Goal: Complete application form: Complete application form

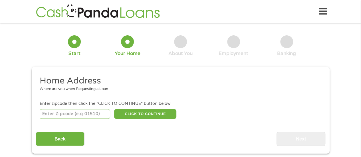
scroll to position [57, 0]
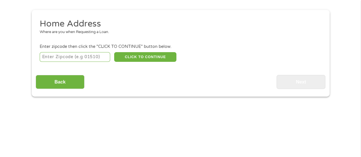
click at [94, 59] on input "number" at bounding box center [75, 57] width 71 height 10
type input "76182"
click at [143, 55] on button "CLICK TO CONTINUE" at bounding box center [145, 57] width 62 height 10
type input "76182"
type input "[GEOGRAPHIC_DATA]"
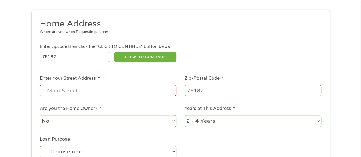
click at [106, 90] on input "Enter Your Street Address *" at bounding box center [108, 90] width 137 height 11
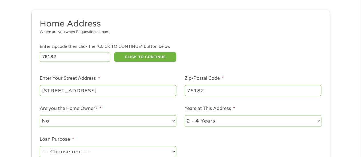
click at [94, 93] on input "[STREET_ADDRESS]" at bounding box center [108, 90] width 137 height 11
type input "[STREET_ADDRESS]"
click at [95, 124] on select "No Yes" at bounding box center [108, 121] width 137 height 12
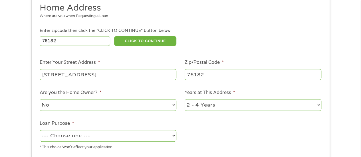
scroll to position [86, 0]
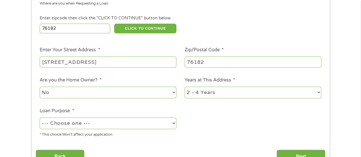
click at [56, 122] on select "--- Choose one --- Pay Bills Debt Consolidation Home Improvement Major Purchase…" at bounding box center [108, 124] width 137 height 12
select select "paybills"
click at [40, 118] on select "--- Choose one --- Pay Bills Debt Consolidation Home Improvement Major Purchase…" at bounding box center [108, 124] width 137 height 12
click at [211, 130] on ul "Home Address Where are you when Requesting a Loan. Enter zipcode then click the…" at bounding box center [181, 66] width 290 height 152
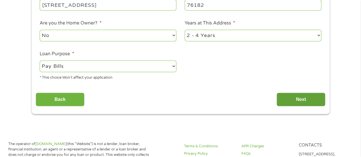
click at [285, 95] on input "Next" at bounding box center [301, 100] width 49 height 14
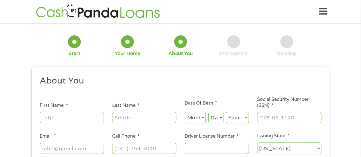
scroll to position [29, 0]
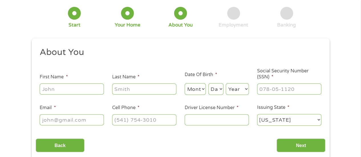
click at [75, 86] on input "First Name *" at bounding box center [72, 89] width 64 height 11
type input "[PERSON_NAME]"
drag, startPoint x: 127, startPoint y: 94, endPoint x: 123, endPoint y: 92, distance: 4.4
click at [127, 94] on input "[PERSON_NAME]" at bounding box center [144, 89] width 64 height 11
drag, startPoint x: 121, startPoint y: 91, endPoint x: 67, endPoint y: 87, distance: 54.4
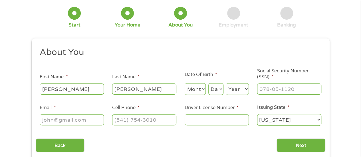
click at [69, 92] on ul "About You This field is hidden when viewing the form Title * --- Choose one ---…" at bounding box center [181, 89] width 290 height 84
type input "[PERSON_NAME]"
click at [202, 90] on select "Month 1 2 3 4 5 6 7 8 9 10 11 12" at bounding box center [195, 89] width 21 height 12
select select "1"
click at [185, 84] on select "Month 1 2 3 4 5 6 7 8 9 10 11 12" at bounding box center [195, 89] width 21 height 12
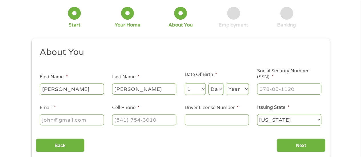
click at [217, 90] on select "Day 1 2 3 4 5 6 7 8 9 10 11 12 13 14 15 16 17 18 19 20 21 22 23 24 25 26 27 28 …" at bounding box center [215, 89] width 15 height 12
select select "25"
click at [208, 84] on select "Day 1 2 3 4 5 6 7 8 9 10 11 12 13 14 15 16 17 18 19 20 21 22 23 24 25 26 27 28 …" at bounding box center [215, 89] width 15 height 12
click at [235, 85] on select "Year [DATE] 2006 2005 2004 2003 2002 2001 2000 1999 1998 1997 1996 1995 1994 19…" at bounding box center [237, 89] width 23 height 12
select select "1986"
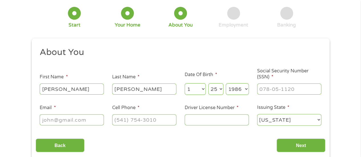
click at [226, 84] on select "Year [DATE] 2006 2005 2004 2003 2002 2001 2000 1999 1998 1997 1996 1995 1994 19…" at bounding box center [237, 89] width 23 height 12
click at [279, 88] on input "___-__-____" at bounding box center [289, 89] width 64 height 11
type input "641-20-1655"
click at [49, 120] on input "Email *" at bounding box center [72, 119] width 64 height 11
type input "[EMAIL_ADDRESS][DOMAIN_NAME]"
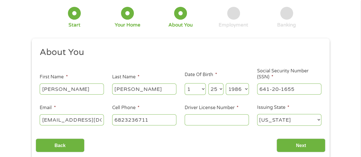
type input "[PHONE_NUMBER]"
click at [200, 118] on input "Driver License Number *" at bounding box center [217, 119] width 64 height 11
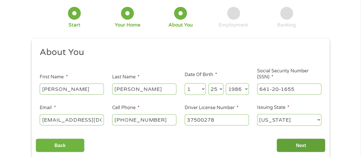
type input "37500278"
click at [294, 146] on input "Next" at bounding box center [301, 146] width 49 height 14
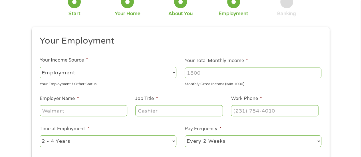
scroll to position [0, 0]
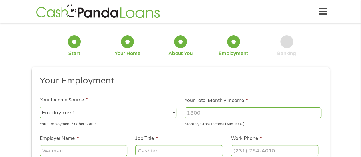
click at [211, 111] on input "Your Total Monthly Income *" at bounding box center [253, 113] width 137 height 11
click at [148, 114] on select "--- Choose one --- Employment [DEMOGRAPHIC_DATA] Benefits" at bounding box center [108, 113] width 137 height 12
click at [40, 107] on select "--- Choose one --- Employment [DEMOGRAPHIC_DATA] Benefits" at bounding box center [108, 113] width 137 height 12
click at [215, 112] on input "Your Total Monthly Income *" at bounding box center [253, 113] width 137 height 11
click at [277, 84] on h2 "Your Employment" at bounding box center [178, 80] width 277 height 11
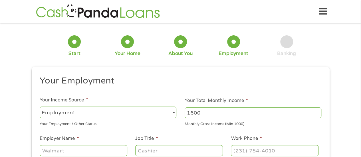
drag, startPoint x: 245, startPoint y: 108, endPoint x: 233, endPoint y: 112, distance: 12.8
click at [243, 109] on input "1600" at bounding box center [253, 113] width 137 height 11
drag, startPoint x: 232, startPoint y: 114, endPoint x: 140, endPoint y: 114, distance: 91.9
click at [140, 114] on ul "Your Employment Your Income Source * --- Choose one --- Employment [DEMOGRAPHIC…" at bounding box center [181, 149] width 290 height 148
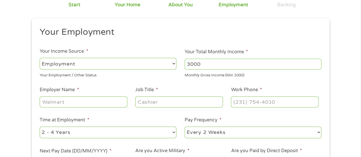
scroll to position [57, 0]
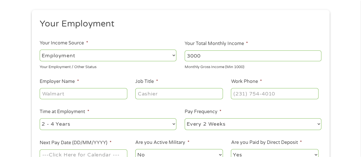
type input "3000"
click at [61, 93] on input "Employer Name *" at bounding box center [83, 93] width 87 height 11
type input "Brink's Inc"
type input "H"
type input "Recruiter"
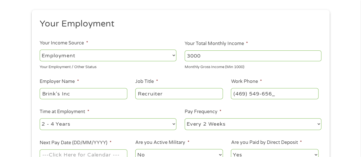
type input "[PHONE_NUMBER]"
drag, startPoint x: 139, startPoint y: 125, endPoint x: 136, endPoint y: 125, distance: 3.1
click at [139, 125] on select "--- Choose one --- 1 Year or less 1 - 2 Years 2 - 4 Years Over 4 Years" at bounding box center [108, 124] width 137 height 12
select select "60months"
click at [40, 118] on select "--- Choose one --- 1 Year or less 1 - 2 Years 2 - 4 Years Over 4 Years" at bounding box center [108, 124] width 137 height 12
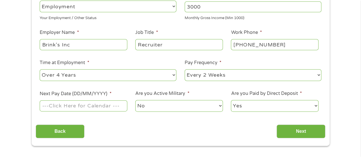
scroll to position [114, 0]
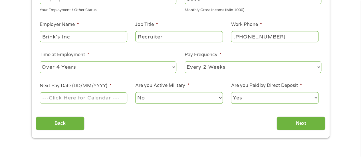
click at [82, 101] on input "Next Pay Date (DD/MM/YYYY) *" at bounding box center [83, 97] width 87 height 11
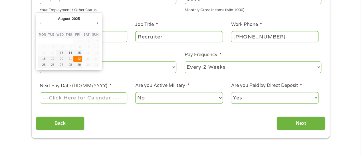
type input "[DATE]"
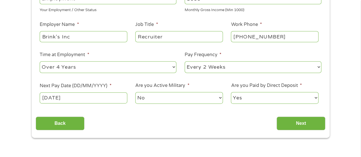
click at [165, 96] on select "No Yes" at bounding box center [178, 98] width 87 height 12
click at [301, 117] on input "Next" at bounding box center [301, 124] width 49 height 14
click at [301, 126] on input "Next" at bounding box center [301, 124] width 49 height 14
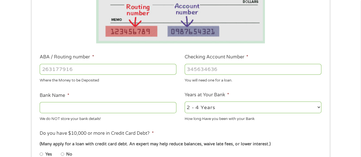
scroll to position [171, 0]
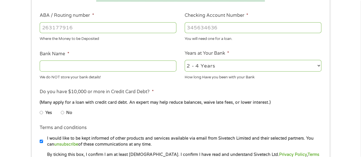
click at [120, 34] on div at bounding box center [108, 27] width 137 height 13
click at [120, 31] on input "ABA / Routing number *" at bounding box center [108, 27] width 137 height 11
